Goal: Information Seeking & Learning: Learn about a topic

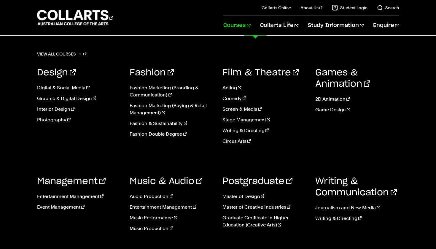
click at [250, 26] on link "Courses" at bounding box center [236, 26] width 27 height 20
click at [76, 196] on link "Entertainment Management" at bounding box center [79, 196] width 84 height 7
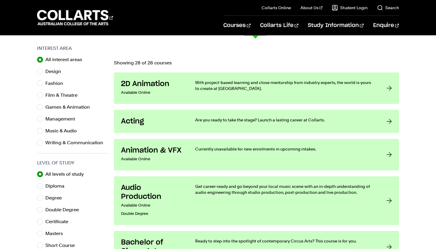
scroll to position [185, 0]
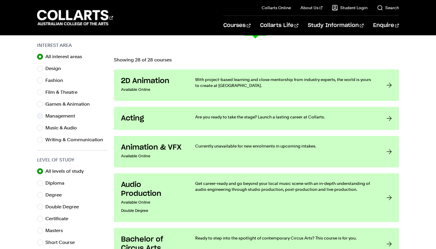
click at [40, 118] on input "Management" at bounding box center [40, 116] width 6 height 6
radio input "true"
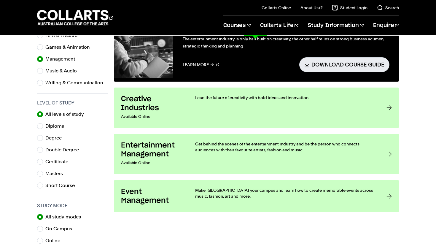
scroll to position [242, 0]
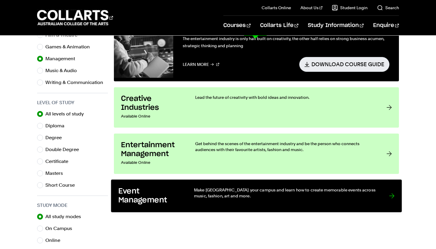
click at [205, 193] on p "Make [GEOGRAPHIC_DATA] your campus and learn how to create memorable events acr…" at bounding box center [285, 193] width 183 height 12
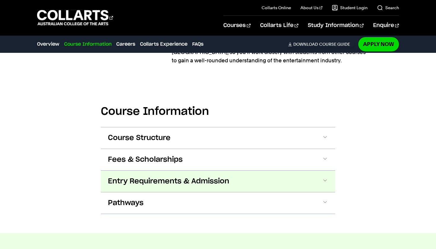
click at [161, 187] on button "Entry Requirements & Admission" at bounding box center [218, 181] width 234 height 21
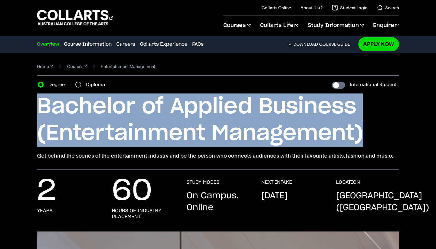
drag, startPoint x: 39, startPoint y: 103, endPoint x: 362, endPoint y: 131, distance: 323.7
click at [362, 131] on h1 "Bachelor of Applied Business (Entertainment Management)" at bounding box center [218, 119] width 362 height 53
copy h1 "Bachelor of Applied Business (Entertainment Management)"
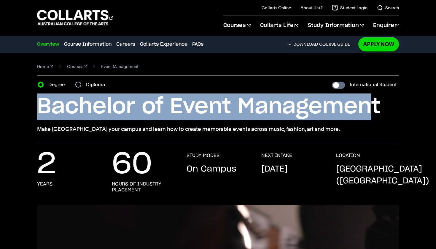
drag, startPoint x: 36, startPoint y: 105, endPoint x: 375, endPoint y: 113, distance: 339.6
click at [375, 113] on div "Home Courses Event Management Course variant Degree Diploma International Stude…" at bounding box center [218, 98] width 436 height 90
copy h1 "Bachelor of Event Management"
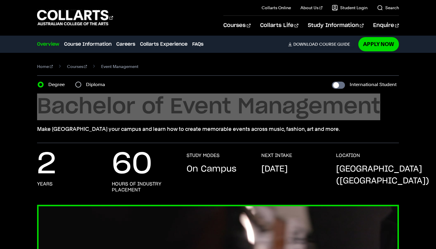
click at [234, 108] on h1 "Bachelor of Event Management" at bounding box center [218, 106] width 362 height 27
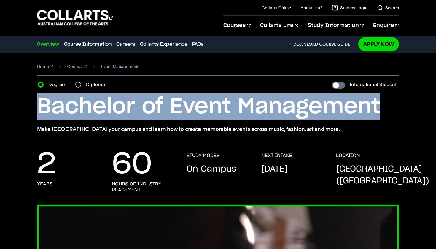
copy h1 "Bachelor of Event Management"
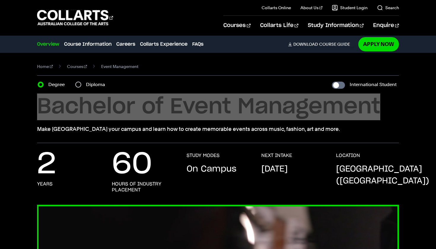
click at [178, 99] on h1 "Bachelor of Event Management" at bounding box center [218, 106] width 362 height 27
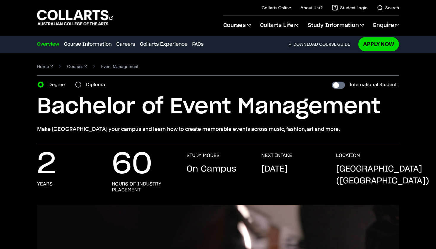
click at [227, 140] on section "Home Courses Event Management Course variant Degree Diploma International Stude…" at bounding box center [218, 98] width 362 height 90
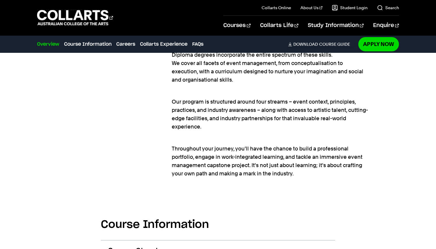
scroll to position [462, 0]
